Goal: Find specific page/section: Find specific page/section

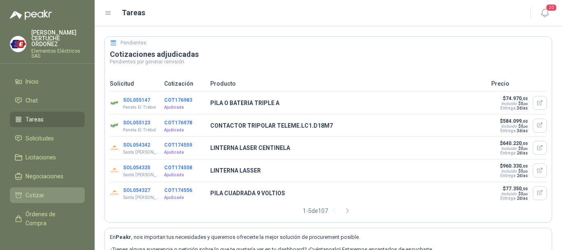
click at [48, 195] on li "Cotizar" at bounding box center [47, 194] width 65 height 9
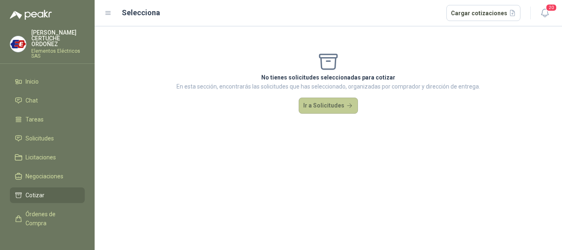
click at [345, 107] on button "Ir a Solicitudes" at bounding box center [328, 106] width 59 height 16
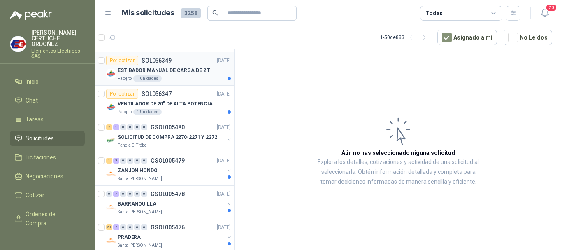
scroll to position [82, 0]
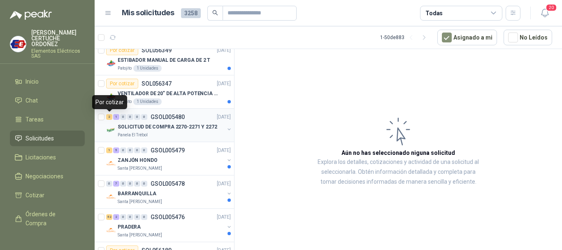
click at [109, 116] on div "2" at bounding box center [109, 117] width 6 height 6
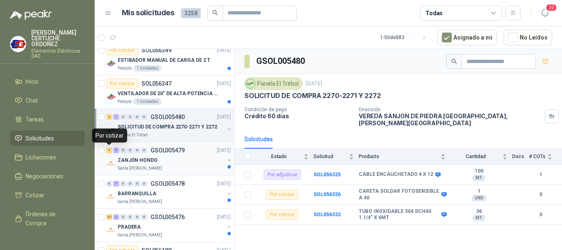
click at [109, 151] on div "1" at bounding box center [109, 150] width 6 height 6
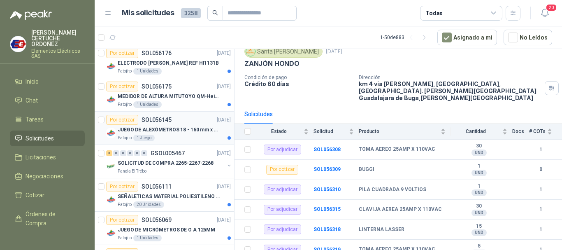
scroll to position [370, 0]
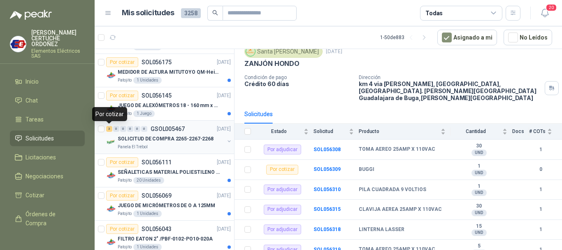
click at [109, 128] on div "3" at bounding box center [109, 129] width 6 height 6
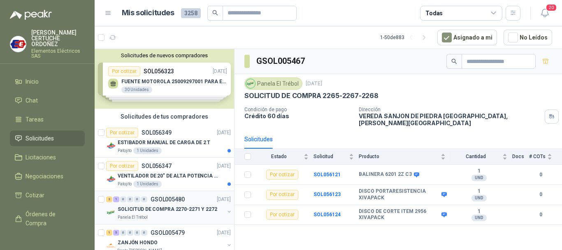
click at [112, 203] on div "2 1 0 0 0 0 GSOL005480 17/09/25" at bounding box center [169, 199] width 126 height 10
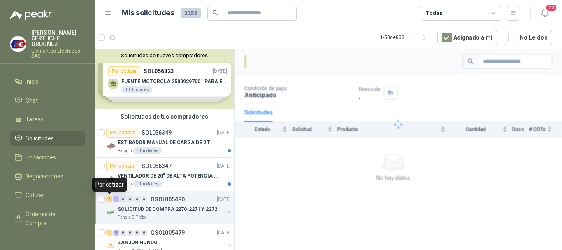
click at [111, 200] on div "2" at bounding box center [109, 199] width 6 height 6
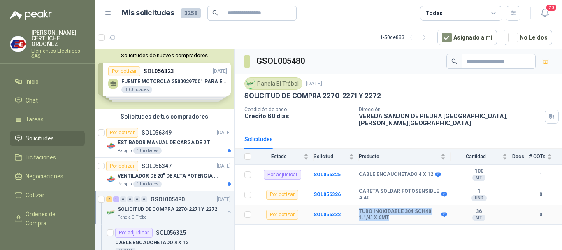
drag, startPoint x: 393, startPoint y: 212, endPoint x: 357, endPoint y: 204, distance: 36.7
click at [357, 205] on tr "Por cotizar SOL056332 TUBO INOXIDABLE 304 SCH40 1.1/4" X 6MT 36 MT  0" at bounding box center [399, 215] width 328 height 20
copy tr "TUBO INOXIDABLE 304 SCH40 1.1/4" X 6MT"
click at [373, 211] on b "TUBO INOXIDABLE 304 SCH40 1.1/4" X 6MT" at bounding box center [399, 214] width 81 height 13
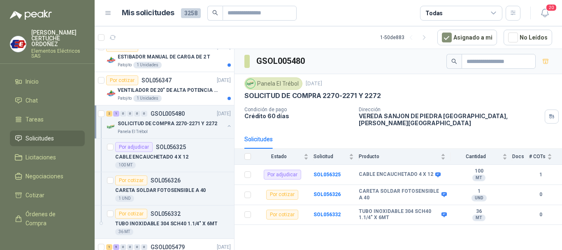
scroll to position [82, 0]
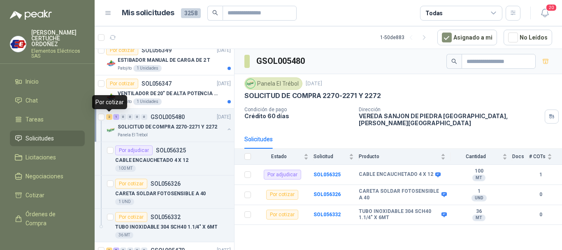
click at [111, 117] on div "2" at bounding box center [109, 117] width 6 height 6
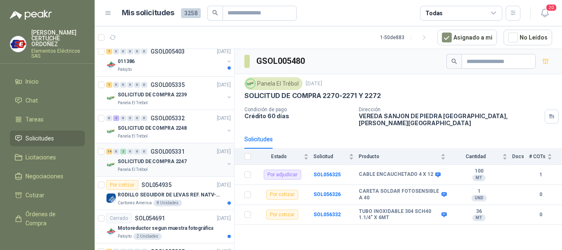
scroll to position [823, 0]
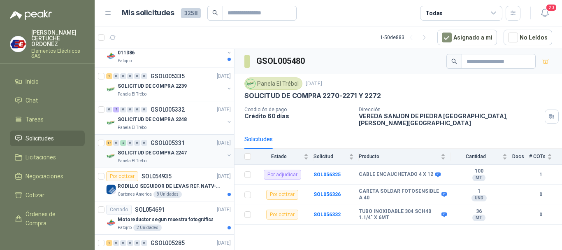
click at [114, 144] on div "0" at bounding box center [116, 143] width 6 height 6
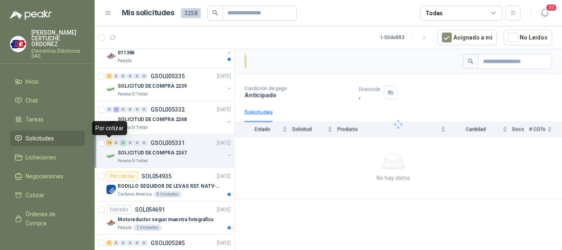
click at [109, 144] on div "14" at bounding box center [109, 143] width 6 height 6
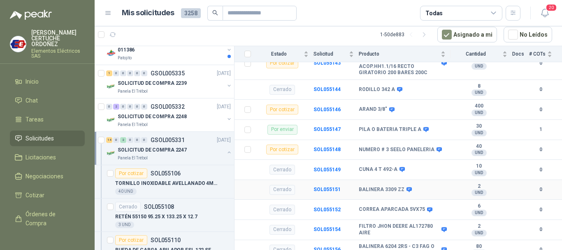
scroll to position [535, 0]
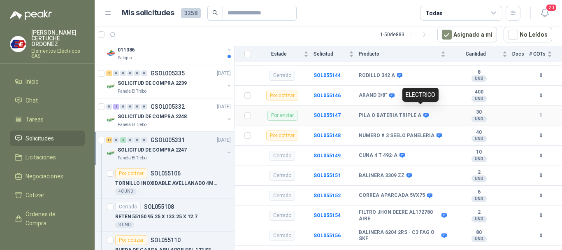
click at [423, 113] on icon at bounding box center [425, 115] width 5 height 5
click at [327, 112] on b "SOL055147" at bounding box center [327, 115] width 27 height 6
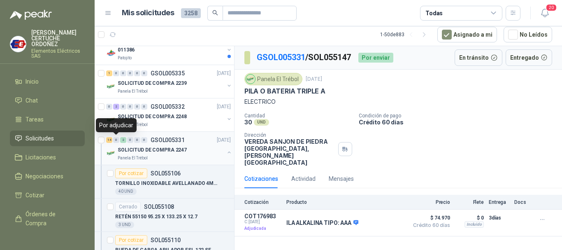
click at [110, 141] on div "14" at bounding box center [109, 140] width 6 height 6
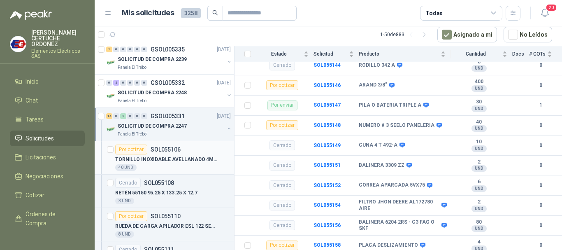
scroll to position [864, 0]
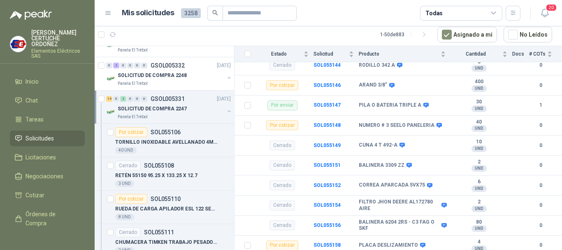
click at [108, 100] on div "14" at bounding box center [109, 99] width 6 height 6
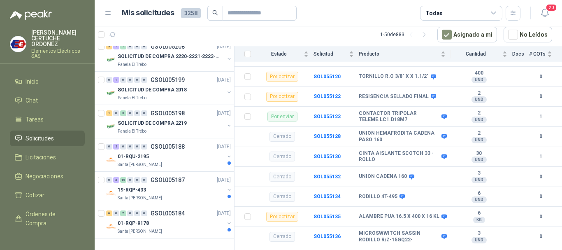
scroll to position [257, 0]
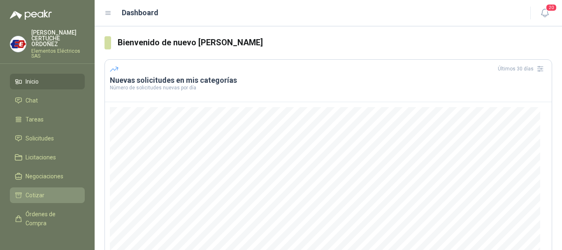
click at [46, 191] on li "Cotizar" at bounding box center [47, 194] width 65 height 9
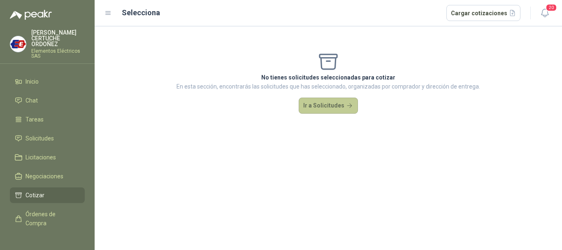
click at [326, 107] on button "Ir a Solicitudes" at bounding box center [328, 106] width 59 height 16
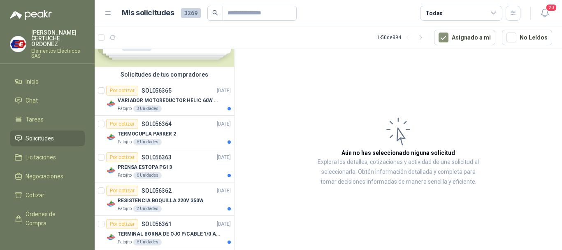
scroll to position [41, 0]
